Goal: Register for event/course

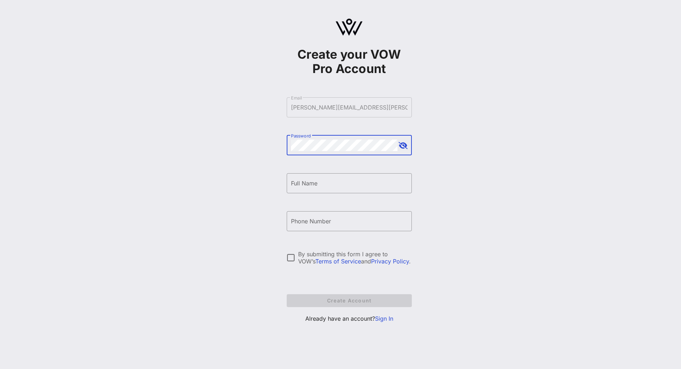
click at [401, 148] on button "append icon" at bounding box center [403, 145] width 9 height 7
click at [401, 148] on button "append icon" at bounding box center [403, 145] width 8 height 7
click at [366, 186] on input "Full Name" at bounding box center [349, 182] width 117 height 11
type input "[PERSON_NAME]"
click at [346, 225] on input "Phone Number" at bounding box center [349, 220] width 117 height 11
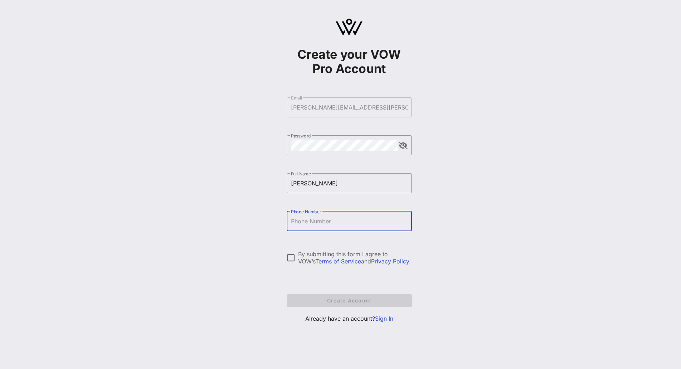
type input "[PHONE_NUMBER]"
click at [284, 259] on div "Create your VOW Pro Account ​ Email [PERSON_NAME][EMAIL_ADDRESS][PERSON_NAME][D…" at bounding box center [349, 173] width 664 height 347
click at [290, 259] on div at bounding box center [291, 257] width 12 height 12
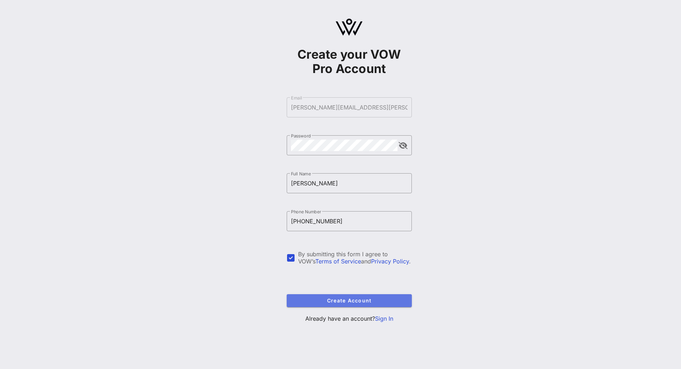
click at [310, 298] on span "Create Account" at bounding box center [350, 300] width 114 height 6
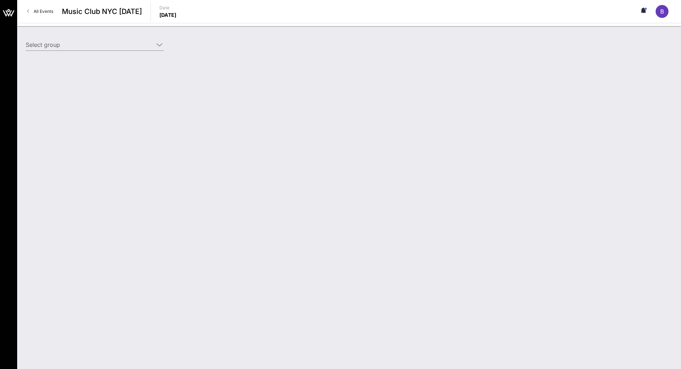
type input "[PERSON_NAME] (EventFluence) [[PERSON_NAME], [PERSON_NAME][EMAIL_ADDRESS][PERSO…"
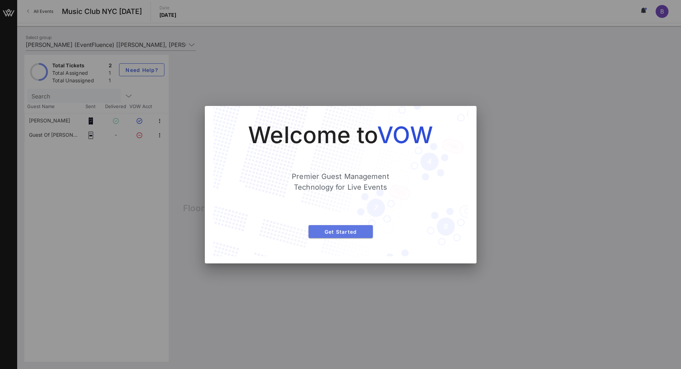
click at [339, 231] on span "Get Started" at bounding box center [340, 232] width 53 height 6
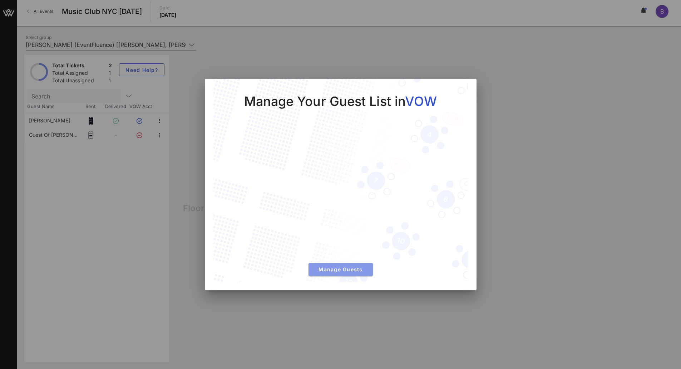
click at [348, 270] on span "Manage Guests" at bounding box center [340, 269] width 53 height 6
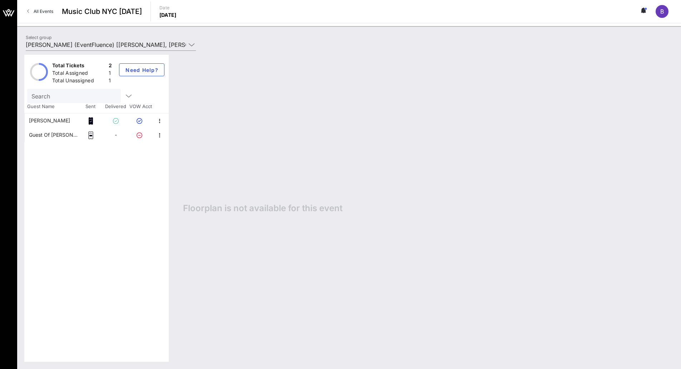
click at [65, 134] on div "Guest Of [PERSON_NAME]" at bounding box center [53, 135] width 49 height 14
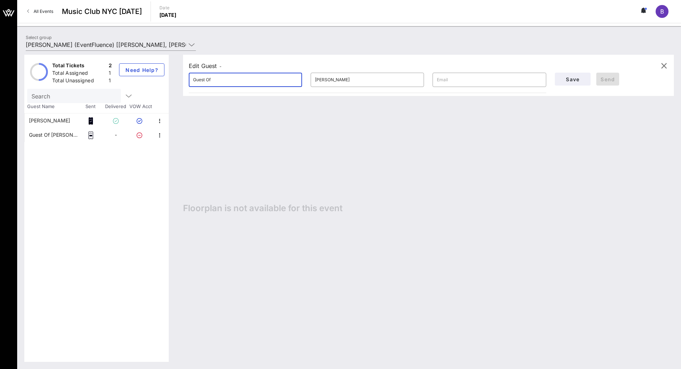
click at [288, 81] on input "Guest Of" at bounding box center [245, 79] width 105 height 11
click at [353, 80] on input "[PERSON_NAME]" at bounding box center [367, 79] width 105 height 11
click at [268, 83] on input "Guest Of" at bounding box center [245, 79] width 105 height 11
drag, startPoint x: 245, startPoint y: 88, endPoint x: 185, endPoint y: 93, distance: 59.6
click at [185, 93] on div "​ Guest Of ​ [PERSON_NAME] ​" at bounding box center [368, 81] width 366 height 26
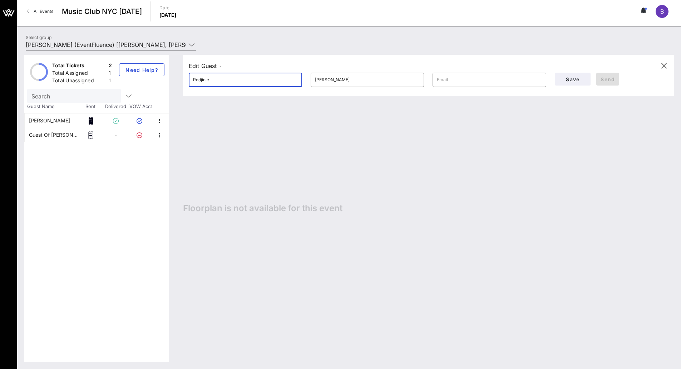
type input "Rodjinie"
type input "Petit-Frere"
click at [452, 78] on input "text" at bounding box center [489, 79] width 105 height 11
click at [502, 82] on input "text" at bounding box center [489, 79] width 105 height 11
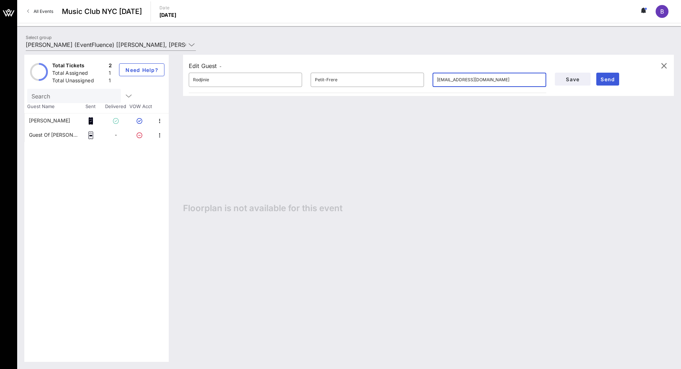
type input "[EMAIL_ADDRESS][DOMAIN_NAME]"
click at [610, 78] on span "Send" at bounding box center [608, 79] width 17 height 6
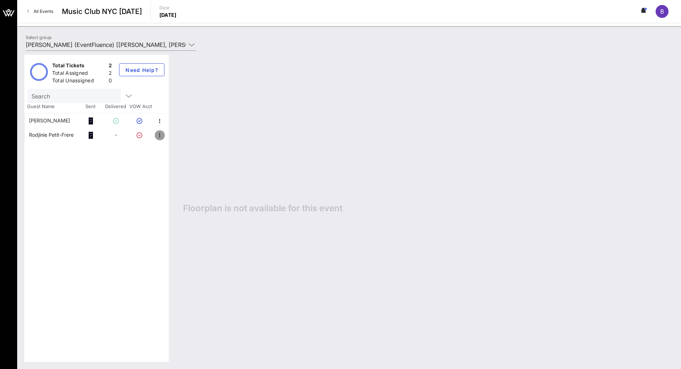
click at [158, 134] on icon "button" at bounding box center [160, 135] width 9 height 9
click at [204, 154] on div "Link To Ticket" at bounding box center [190, 152] width 38 height 6
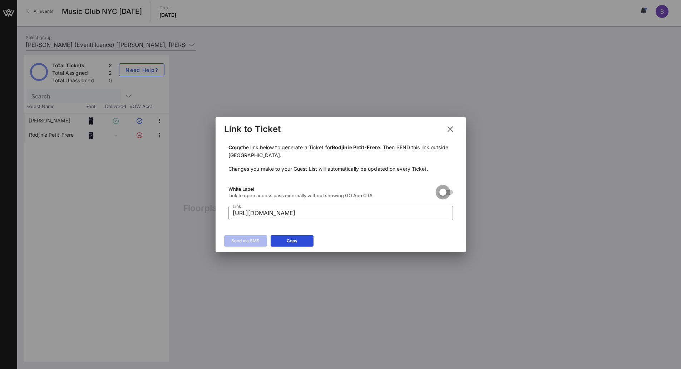
click at [441, 193] on div at bounding box center [443, 192] width 12 height 12
click at [295, 244] on div "Copy" at bounding box center [292, 240] width 11 height 7
click at [445, 191] on div at bounding box center [450, 192] width 12 height 12
type input "[URL][DOMAIN_NAME]"
click at [454, 131] on icon at bounding box center [450, 129] width 13 height 12
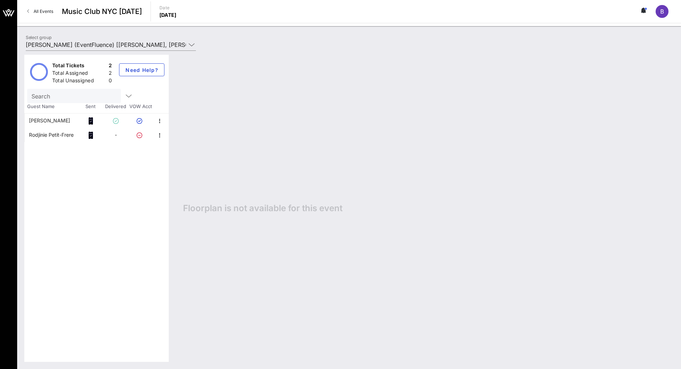
click at [640, 14] on button at bounding box center [644, 11] width 15 height 12
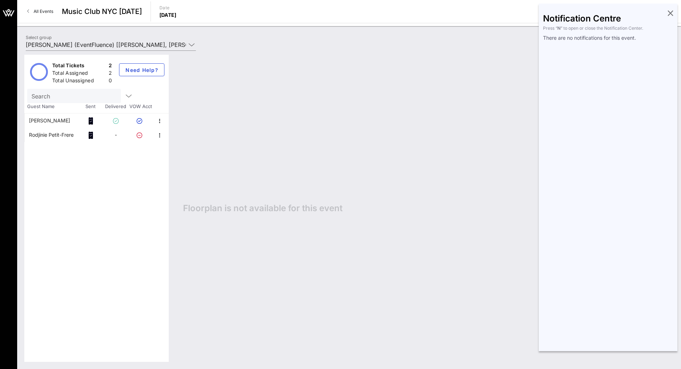
click at [288, 83] on div "Floorplan is not available for this event" at bounding box center [425, 208] width 498 height 307
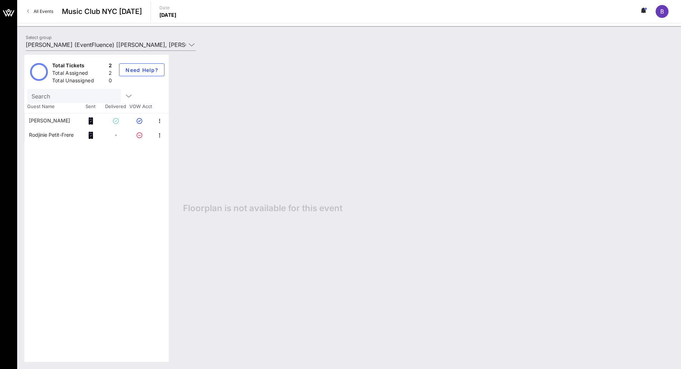
click at [52, 14] on span "All Events" at bounding box center [44, 11] width 20 height 5
